Goal: Book appointment/travel/reservation

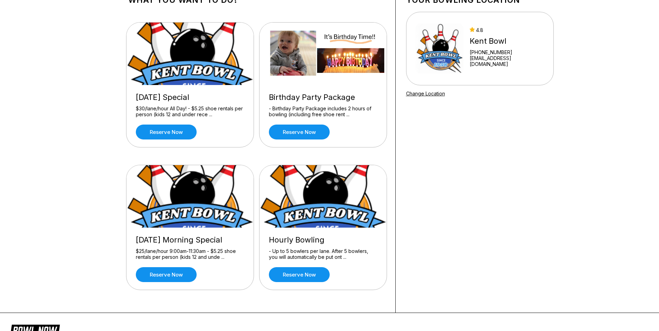
scroll to position [174, 0]
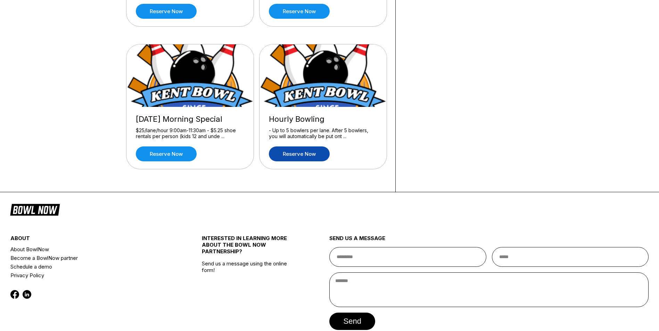
click at [321, 156] on link "Reserve now" at bounding box center [299, 154] width 61 height 15
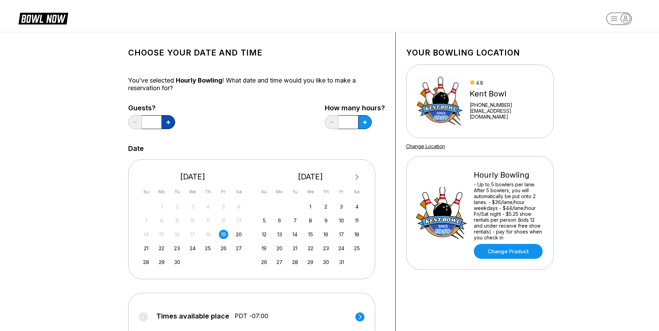
click at [167, 121] on icon at bounding box center [168, 123] width 4 height 4
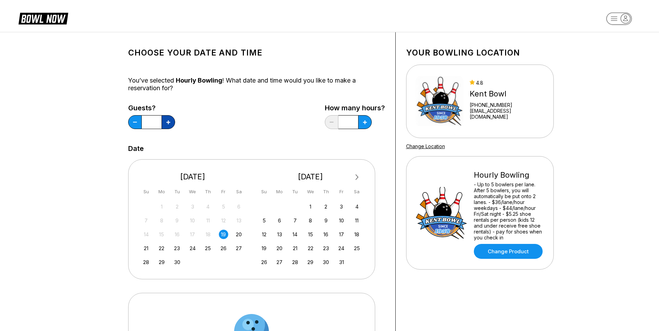
click at [167, 121] on icon at bounding box center [168, 123] width 4 height 4
type input "**"
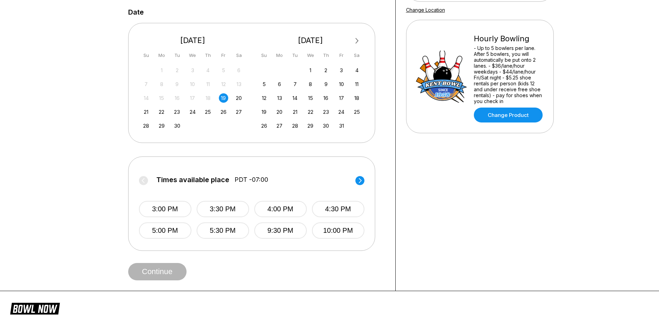
scroll to position [139, 0]
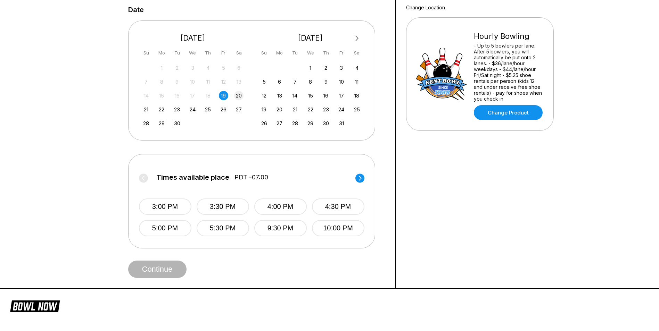
click at [237, 95] on div "20" at bounding box center [238, 95] width 9 height 9
click at [361, 179] on icon at bounding box center [359, 178] width 3 height 5
click at [286, 229] on button "8:30 PM" at bounding box center [280, 228] width 52 height 16
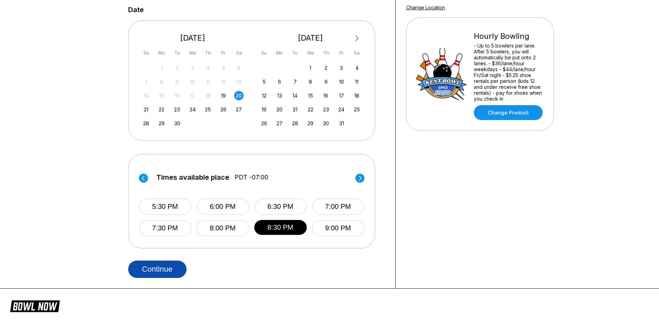
click at [185, 274] on button "Continue" at bounding box center [157, 269] width 58 height 17
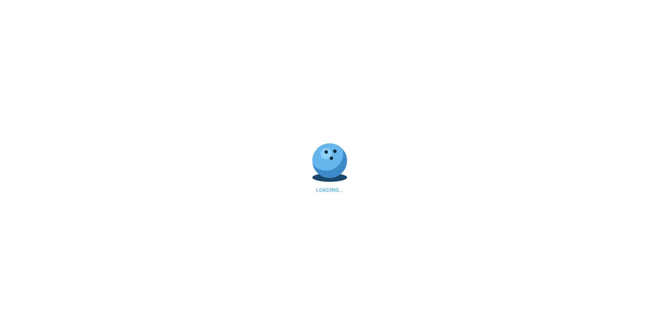
select select "**"
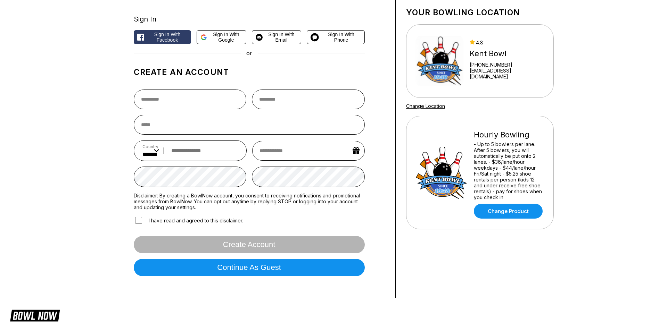
scroll to position [35, 0]
